Goal: Task Accomplishment & Management: Manage account settings

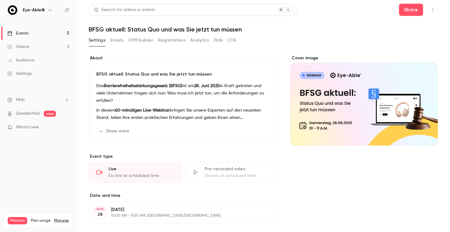
click at [435, 9] on button "button" at bounding box center [433, 10] width 10 height 10
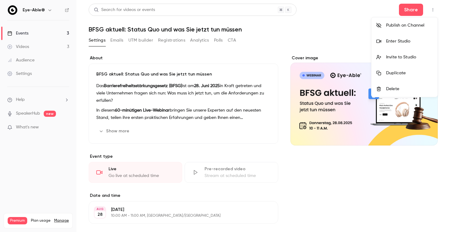
click at [417, 8] on div at bounding box center [225, 116] width 450 height 232
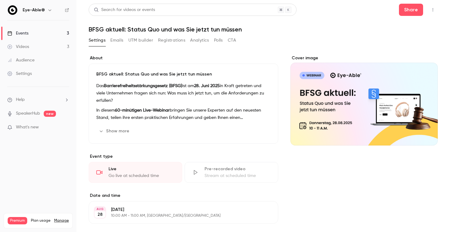
click at [417, 8] on button "Share" at bounding box center [411, 10] width 24 height 12
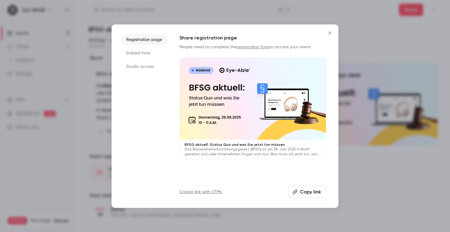
click at [150, 63] on li "Studio access" at bounding box center [144, 66] width 46 height 11
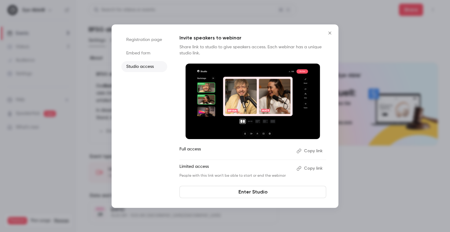
click at [146, 54] on li "Embed form" at bounding box center [144, 53] width 46 height 11
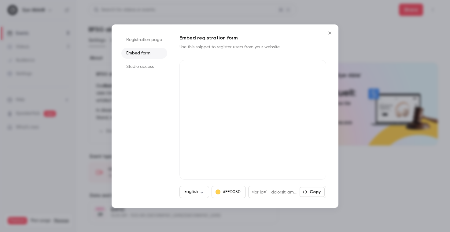
click at [151, 36] on li "Registration page" at bounding box center [144, 39] width 46 height 11
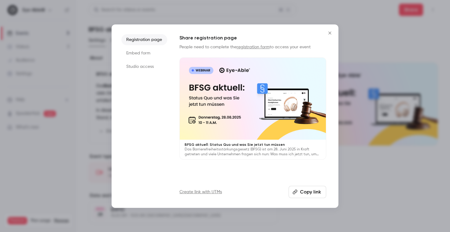
click at [330, 32] on icon "Close" at bounding box center [329, 32] width 3 height 3
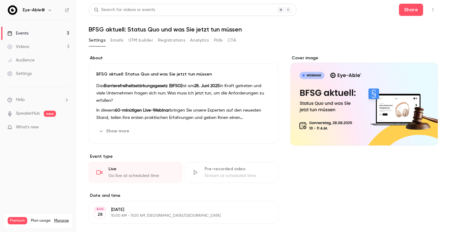
click at [168, 40] on button "Registrations" at bounding box center [171, 40] width 27 height 10
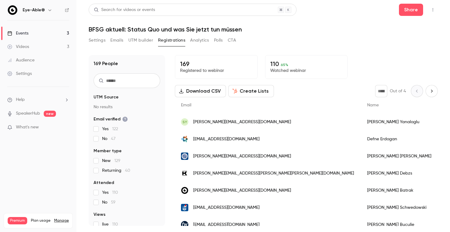
click at [49, 28] on link "Events 3" at bounding box center [38, 33] width 76 height 13
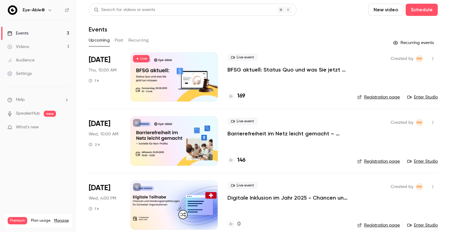
click at [435, 59] on icon "button" at bounding box center [432, 59] width 5 height 4
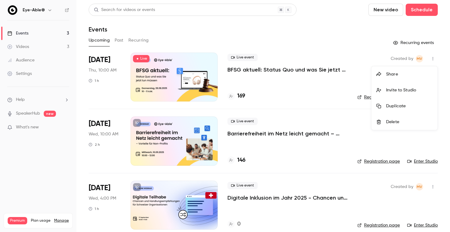
click at [408, 77] on div "Share" at bounding box center [409, 74] width 46 height 6
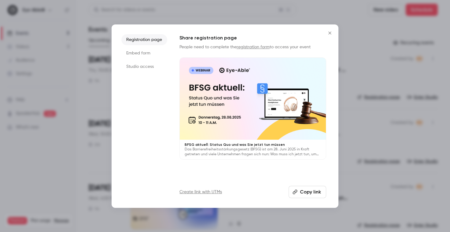
click at [331, 35] on icon "Close" at bounding box center [329, 33] width 7 height 5
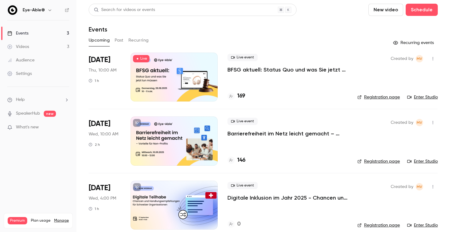
click at [254, 72] on p "BFSG aktuell: Status Quo und was Sie jetzt tun müssen" at bounding box center [287, 69] width 120 height 7
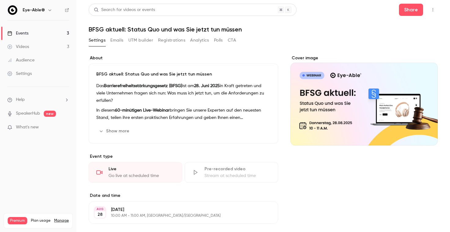
click at [119, 37] on button "Emails" at bounding box center [116, 40] width 13 height 10
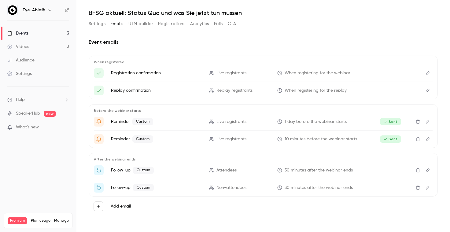
scroll to position [16, 0]
click at [427, 141] on icon "Edit" at bounding box center [428, 139] width 4 height 4
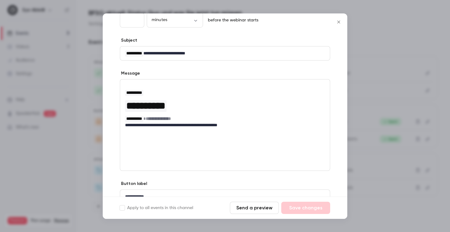
scroll to position [0, 0]
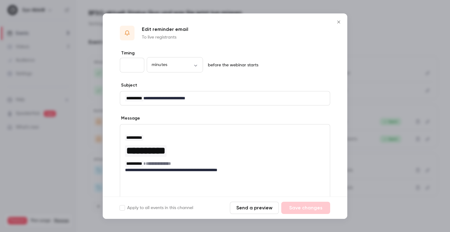
click at [339, 21] on icon "Close" at bounding box center [338, 22] width 7 height 5
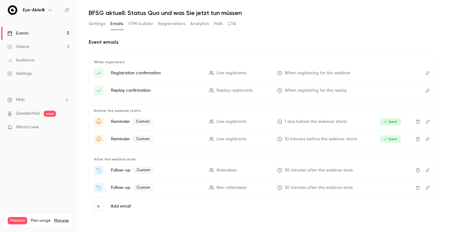
click at [32, 35] on link "Events 3" at bounding box center [38, 33] width 76 height 13
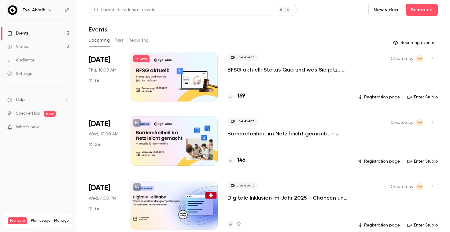
click at [386, 97] on link "Registration page" at bounding box center [378, 97] width 42 height 6
